Goal: Task Accomplishment & Management: Manage account settings

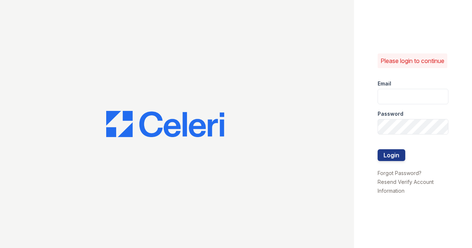
click at [156, 137] on div at bounding box center [177, 124] width 354 height 248
click at [194, 120] on img at bounding box center [165, 124] width 118 height 27
click at [194, 119] on img at bounding box center [165, 124] width 118 height 27
click at [416, 59] on p "Please login to continue" at bounding box center [412, 60] width 64 height 9
click at [415, 58] on p "Please login to continue" at bounding box center [412, 60] width 64 height 9
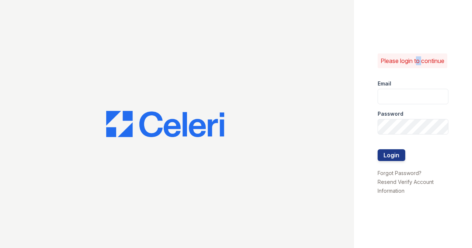
click at [415, 58] on p "Please login to continue" at bounding box center [412, 60] width 64 height 9
click at [412, 186] on link "Resend Verify Account Information" at bounding box center [405, 186] width 56 height 15
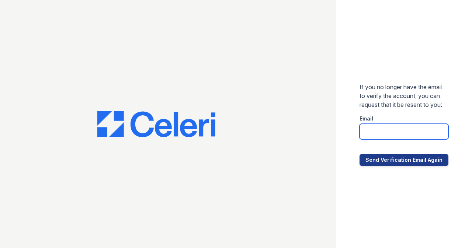
click at [374, 134] on input "email" at bounding box center [403, 131] width 89 height 15
type input "alainclucas@Gmail.com"
click at [399, 172] on div "If you no longer have the email to verify the account, you can request that it …" at bounding box center [404, 124] width 136 height 248
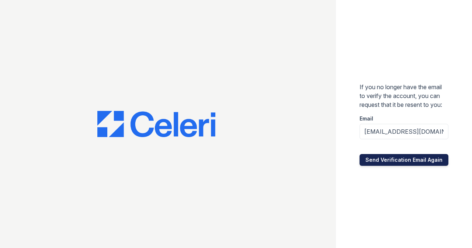
click at [404, 165] on button "Send Verification Email Again" at bounding box center [403, 160] width 89 height 12
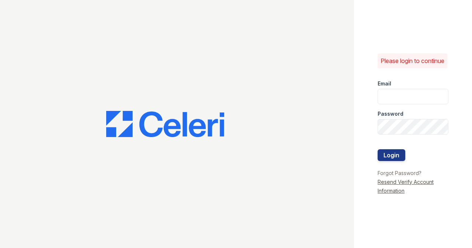
click at [415, 183] on link "Resend Verify Account Information" at bounding box center [405, 186] width 56 height 15
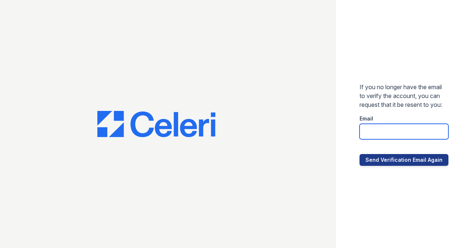
click at [375, 137] on input "email" at bounding box center [403, 131] width 89 height 15
type input "[EMAIL_ADDRESS][DOMAIN_NAME]"
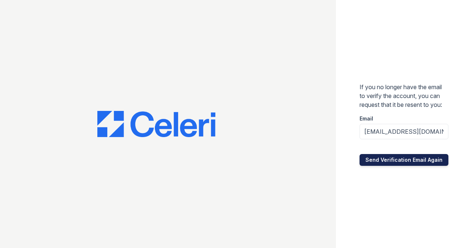
click at [414, 165] on button "Send Verification Email Again" at bounding box center [403, 160] width 89 height 12
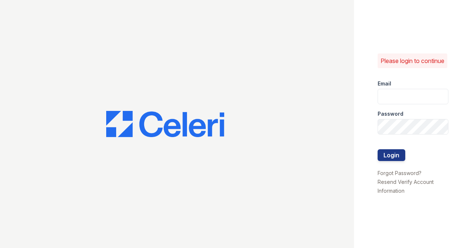
click at [416, 56] on p "Please login to continue" at bounding box center [412, 60] width 64 height 9
click at [397, 176] on link "Forgot Password?" at bounding box center [399, 173] width 44 height 6
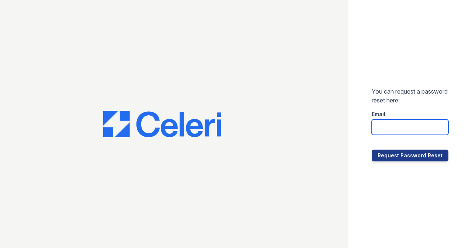
click at [403, 127] on input "email" at bounding box center [409, 126] width 77 height 15
type input "alainclucas@Gmail.com"
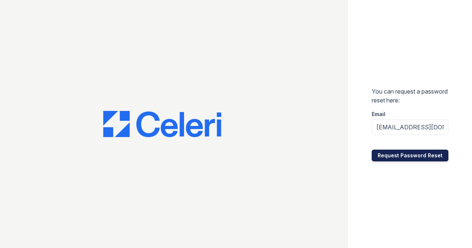
click at [409, 156] on button "Request Password Reset" at bounding box center [409, 156] width 77 height 12
click at [394, 154] on button "Request Password Reset" at bounding box center [409, 156] width 77 height 12
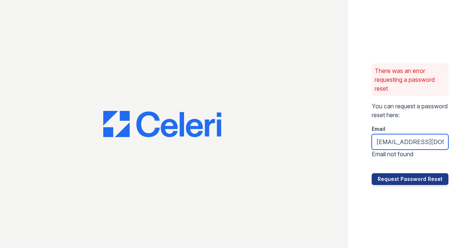
click at [442, 138] on input "[EMAIL_ADDRESS][DOMAIN_NAME]" at bounding box center [409, 141] width 77 height 15
